Goal: Transaction & Acquisition: Purchase product/service

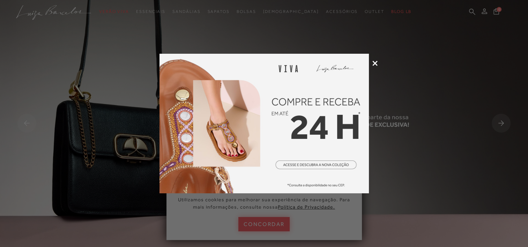
click at [375, 64] on icon at bounding box center [374, 63] width 5 height 5
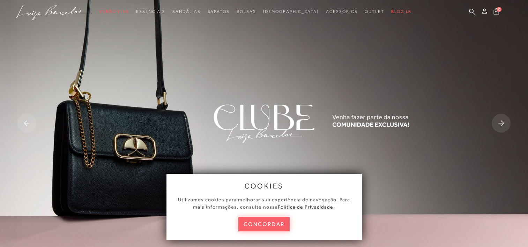
click at [258, 216] on div "cookies Utilizamos cookies para melhorar sua experiência de navegação. Para mai…" at bounding box center [263, 207] width 195 height 66
click at [254, 222] on button "concordar" at bounding box center [264, 224] width 52 height 14
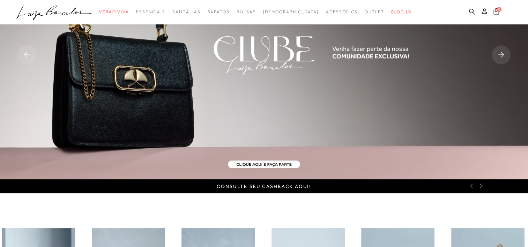
scroll to position [67, 0]
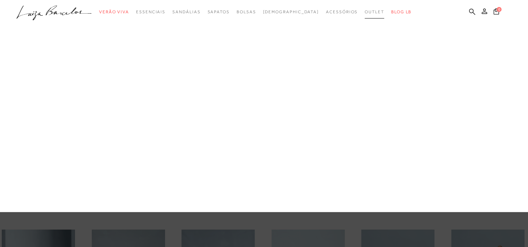
click at [365, 12] on span "Outlet" at bounding box center [375, 11] width 20 height 5
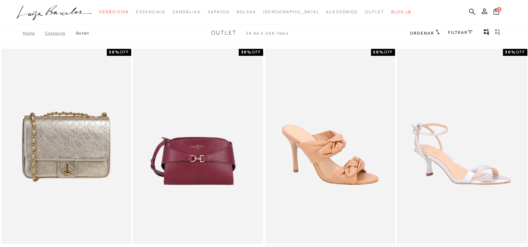
click at [431, 35] on span "Ordenar" at bounding box center [422, 33] width 24 height 5
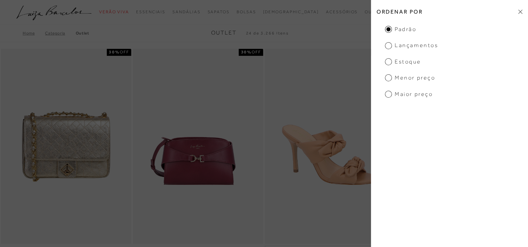
click at [399, 75] on span "Menor preço" at bounding box center [410, 78] width 50 height 8
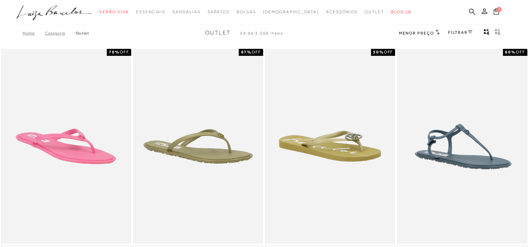
click at [462, 32] on link "FILTRAR" at bounding box center [460, 32] width 24 height 5
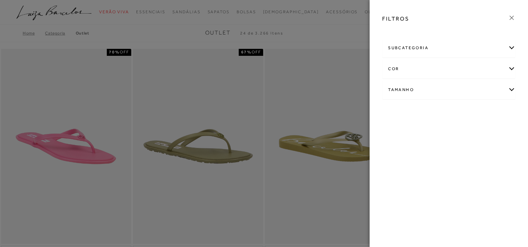
click at [405, 94] on div "Tamanho" at bounding box center [448, 90] width 133 height 18
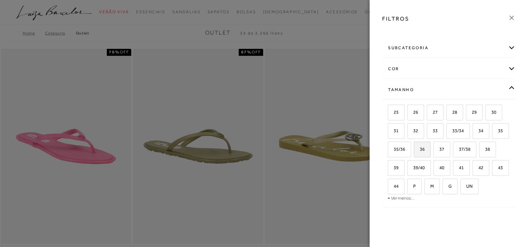
click at [425, 147] on span "36" at bounding box center [420, 149] width 10 height 5
click at [420, 147] on input "36" at bounding box center [416, 150] width 7 height 7
checkbox input "true"
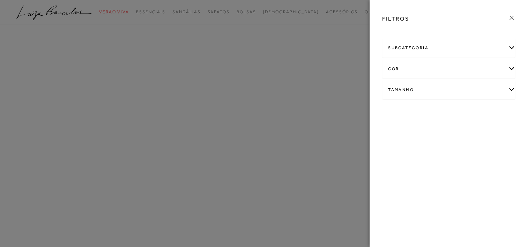
click at [462, 151] on div "FILTROS subcategoria Bolsas Modelo Preço" at bounding box center [449, 123] width 158 height 247
click at [469, 106] on div "Tamanho" at bounding box center [448, 101] width 133 height 18
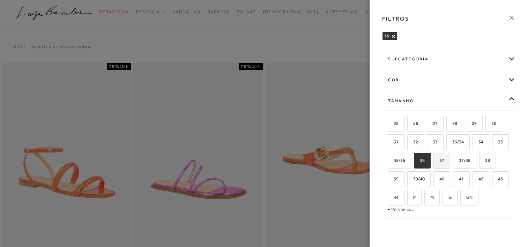
click at [450, 163] on label "37" at bounding box center [442, 160] width 16 height 15
click at [439, 163] on input "37" at bounding box center [435, 161] width 7 height 7
checkbox input "true"
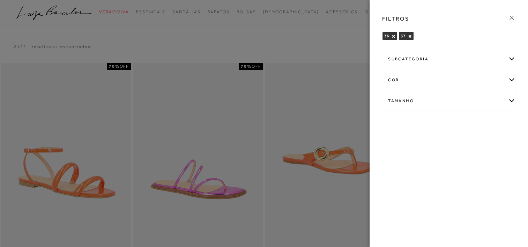
click at [322, 55] on div at bounding box center [264, 123] width 528 height 247
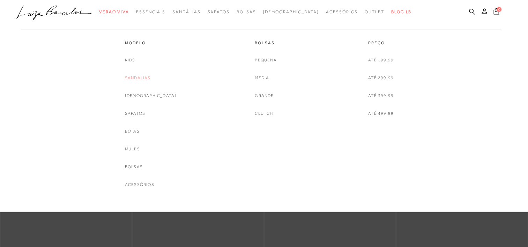
click at [151, 75] on link "Sandálias" at bounding box center [138, 77] width 26 height 7
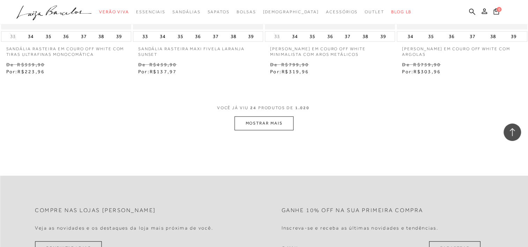
scroll to position [1456, 0]
click at [262, 121] on button "MOSTRAR MAIS" at bounding box center [264, 123] width 59 height 14
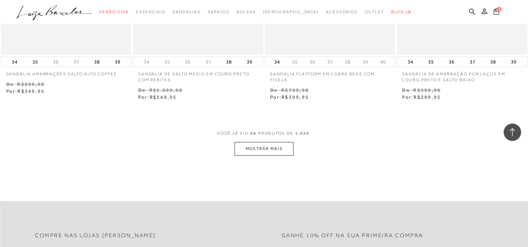
scroll to position [2919, 0]
click at [256, 148] on button "MOSTRAR MAIS" at bounding box center [264, 149] width 59 height 14
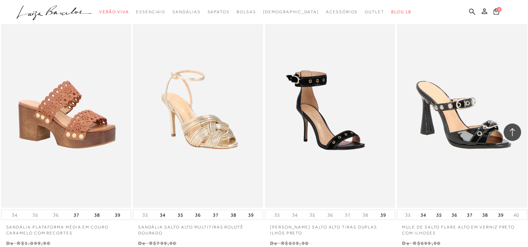
scroll to position [4007, 0]
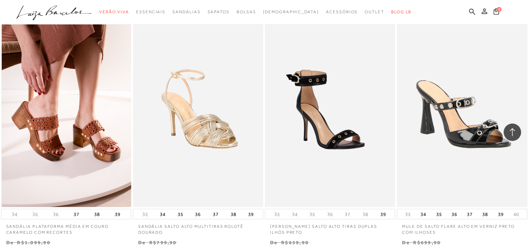
click at [29, 182] on img at bounding box center [66, 109] width 129 height 195
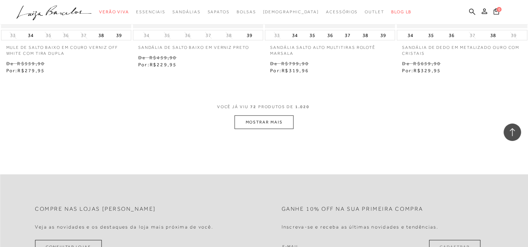
scroll to position [4434, 0]
click at [270, 120] on button "MOSTRAR MAIS" at bounding box center [264, 122] width 59 height 14
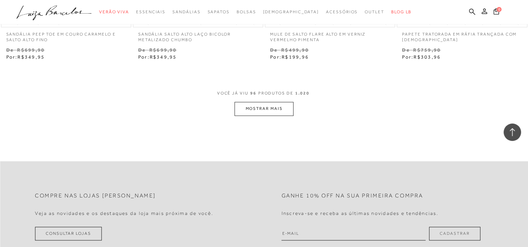
scroll to position [5942, 0]
click at [246, 102] on button "MOSTRAR MAIS" at bounding box center [264, 109] width 59 height 14
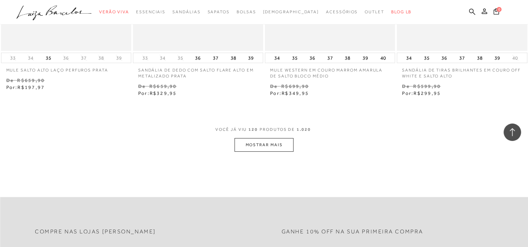
scroll to position [7396, 0]
click at [260, 137] on button "MOSTRAR MAIS" at bounding box center [264, 144] width 59 height 14
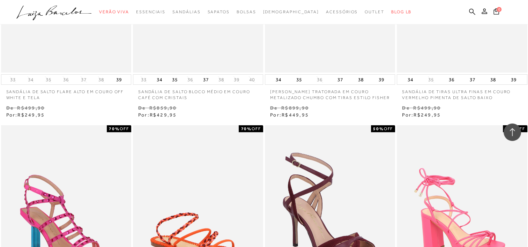
scroll to position [7677, 0]
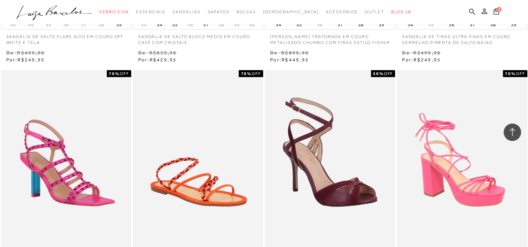
click at [260, 137] on img at bounding box center [198, 167] width 129 height 195
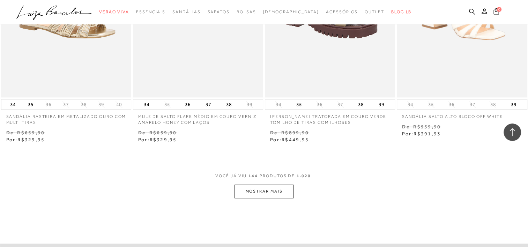
scroll to position [8837, 0]
click at [275, 185] on button "MOSTRAR MAIS" at bounding box center [264, 192] width 59 height 14
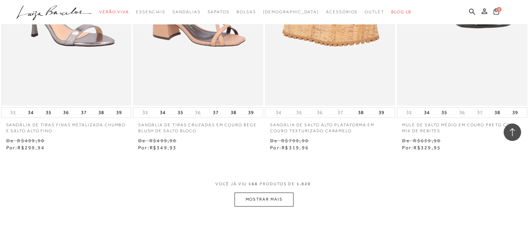
scroll to position [10320, 0]
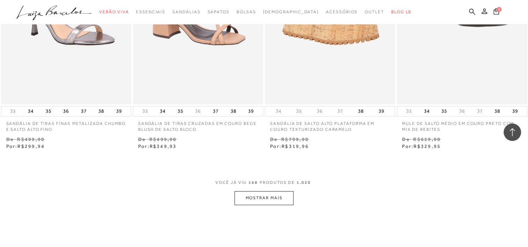
click at [273, 193] on button "MOSTRAR MAIS" at bounding box center [264, 198] width 59 height 14
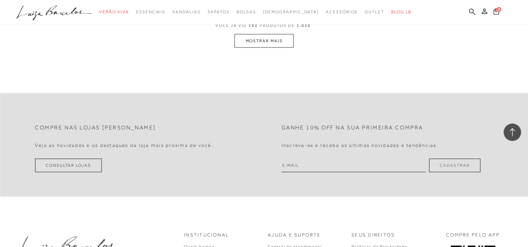
scroll to position [11972, 0]
click at [269, 34] on button "MOSTRAR MAIS" at bounding box center [264, 41] width 59 height 14
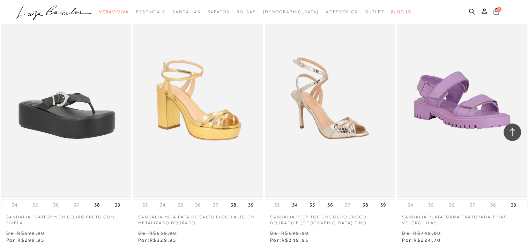
scroll to position [13215, 0]
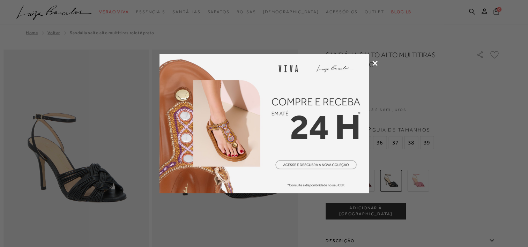
click at [375, 59] on div at bounding box center [264, 123] width 528 height 247
click at [374, 66] on div at bounding box center [264, 123] width 528 height 247
click at [374, 61] on icon at bounding box center [374, 63] width 5 height 5
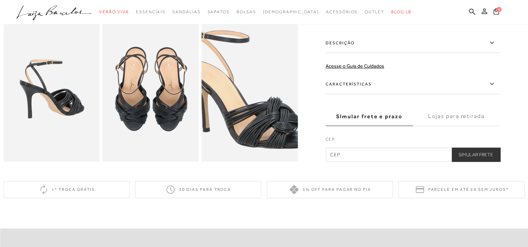
scroll to position [254, 0]
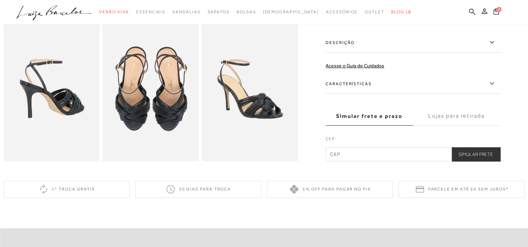
click at [373, 94] on label "Características" at bounding box center [413, 84] width 174 height 20
click at [0, 0] on input "Características" at bounding box center [0, 0] width 0 height 0
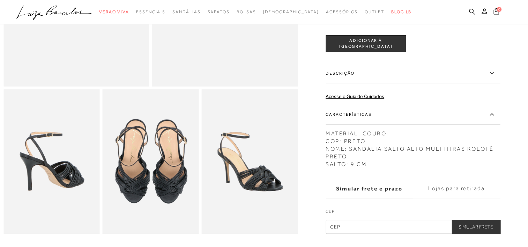
scroll to position [180, 0]
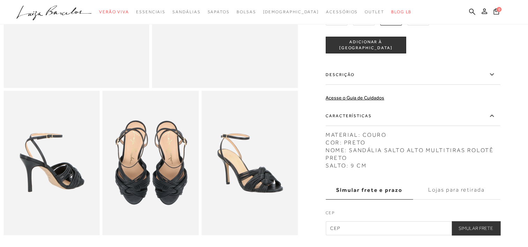
click at [396, 82] on label "Descrição" at bounding box center [413, 75] width 174 height 20
click at [0, 0] on input "Descrição" at bounding box center [0, 0] width 0 height 0
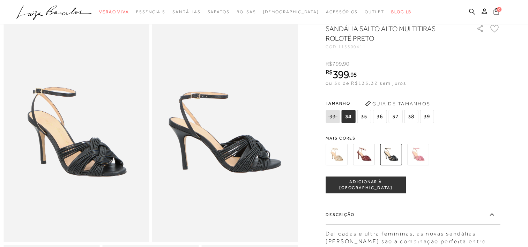
scroll to position [0, 0]
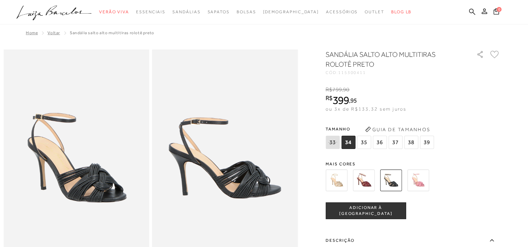
click at [373, 184] on img at bounding box center [364, 181] width 22 height 22
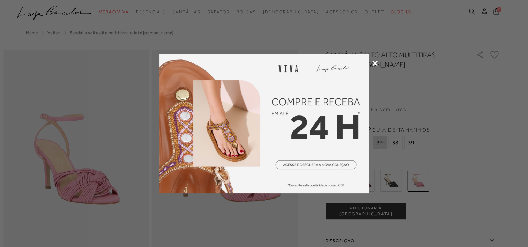
click at [375, 62] on icon at bounding box center [374, 63] width 5 height 5
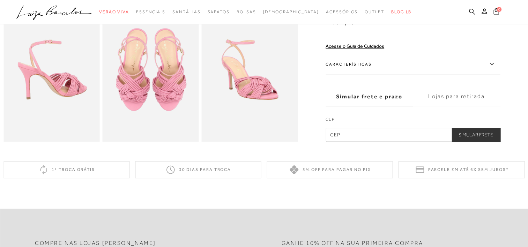
scroll to position [279, 0]
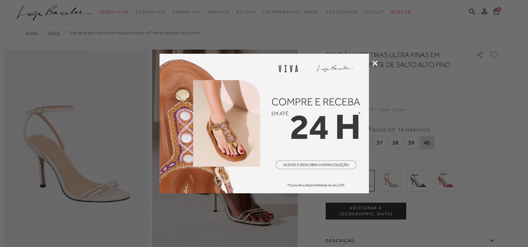
click at [375, 61] on icon at bounding box center [374, 63] width 5 height 5
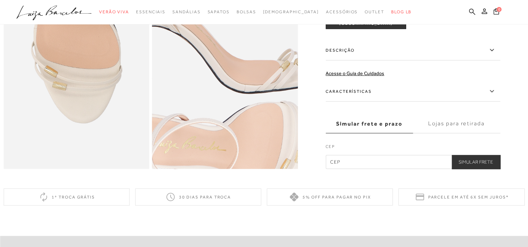
scroll to position [472, 0]
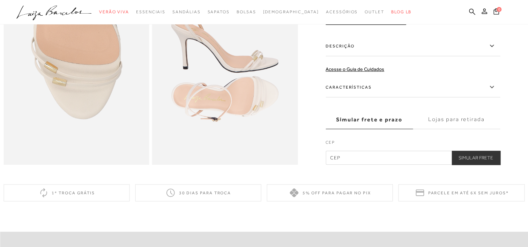
click at [357, 97] on label "Características" at bounding box center [413, 87] width 174 height 20
click at [0, 0] on input "Características" at bounding box center [0, 0] width 0 height 0
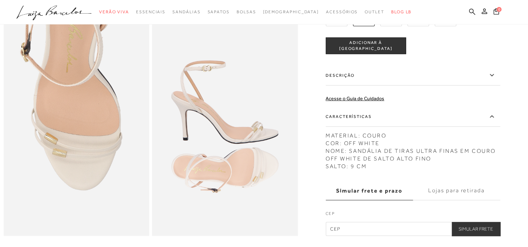
scroll to position [401, 0]
click at [374, 85] on label "Descrição" at bounding box center [413, 75] width 174 height 20
click at [0, 0] on input "Descrição" at bounding box center [0, 0] width 0 height 0
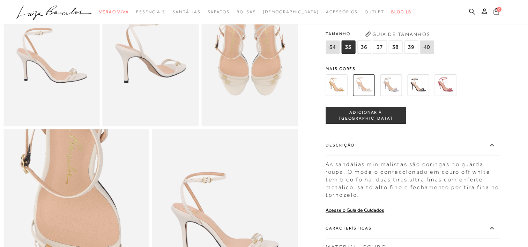
scroll to position [289, 0]
click at [415, 96] on img at bounding box center [418, 85] width 22 height 22
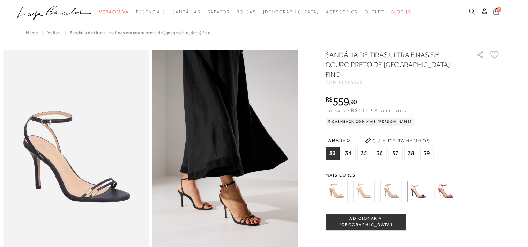
click at [343, 186] on img at bounding box center [337, 192] width 22 height 22
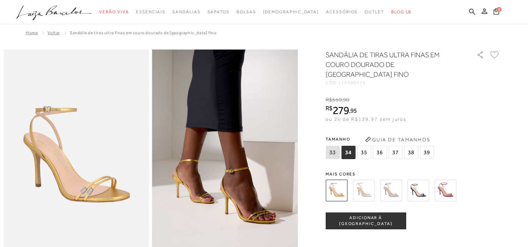
click at [441, 181] on img at bounding box center [445, 191] width 22 height 22
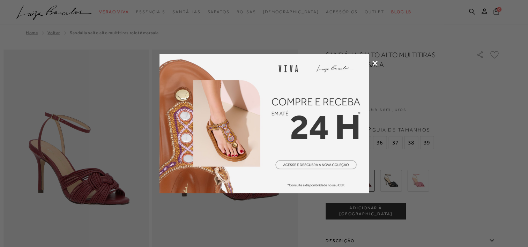
click at [373, 65] on icon at bounding box center [374, 63] width 5 height 5
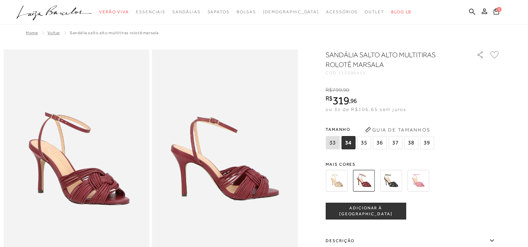
click at [396, 132] on button "Guia de Tamanhos" at bounding box center [398, 129] width 70 height 11
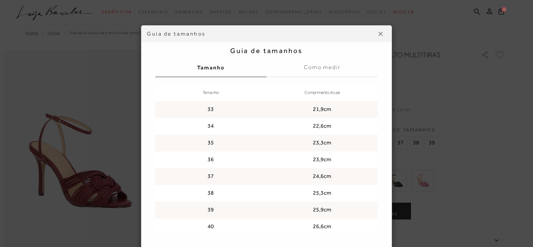
click at [341, 64] on label "Como medir" at bounding box center [322, 67] width 111 height 19
click at [0, 0] on input "Como medir" at bounding box center [0, 0] width 0 height 0
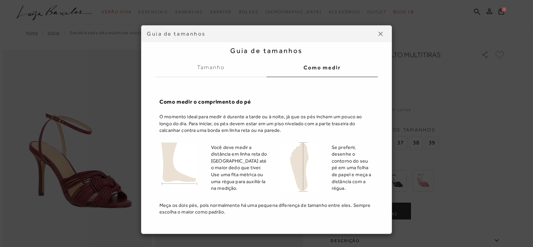
click at [214, 65] on label "Tamanho" at bounding box center [210, 67] width 111 height 19
click at [0, 0] on input "Tamanho" at bounding box center [0, 0] width 0 height 0
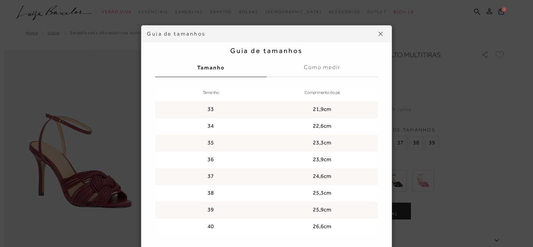
click at [311, 65] on label "Como medir" at bounding box center [322, 67] width 111 height 19
click at [0, 0] on input "Como medir" at bounding box center [0, 0] width 0 height 0
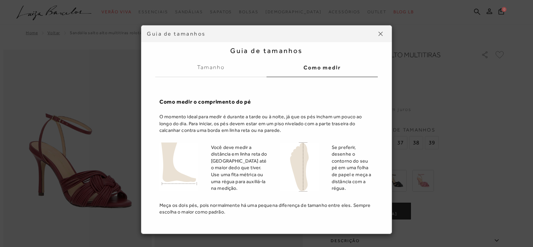
click at [210, 64] on label "Tamanho" at bounding box center [210, 67] width 111 height 19
click at [0, 0] on input "Tamanho" at bounding box center [0, 0] width 0 height 0
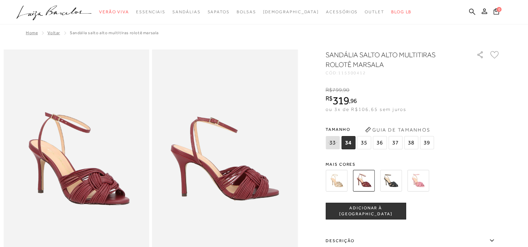
click at [397, 146] on span "37" at bounding box center [395, 142] width 14 height 13
